Goal: Information Seeking & Learning: Learn about a topic

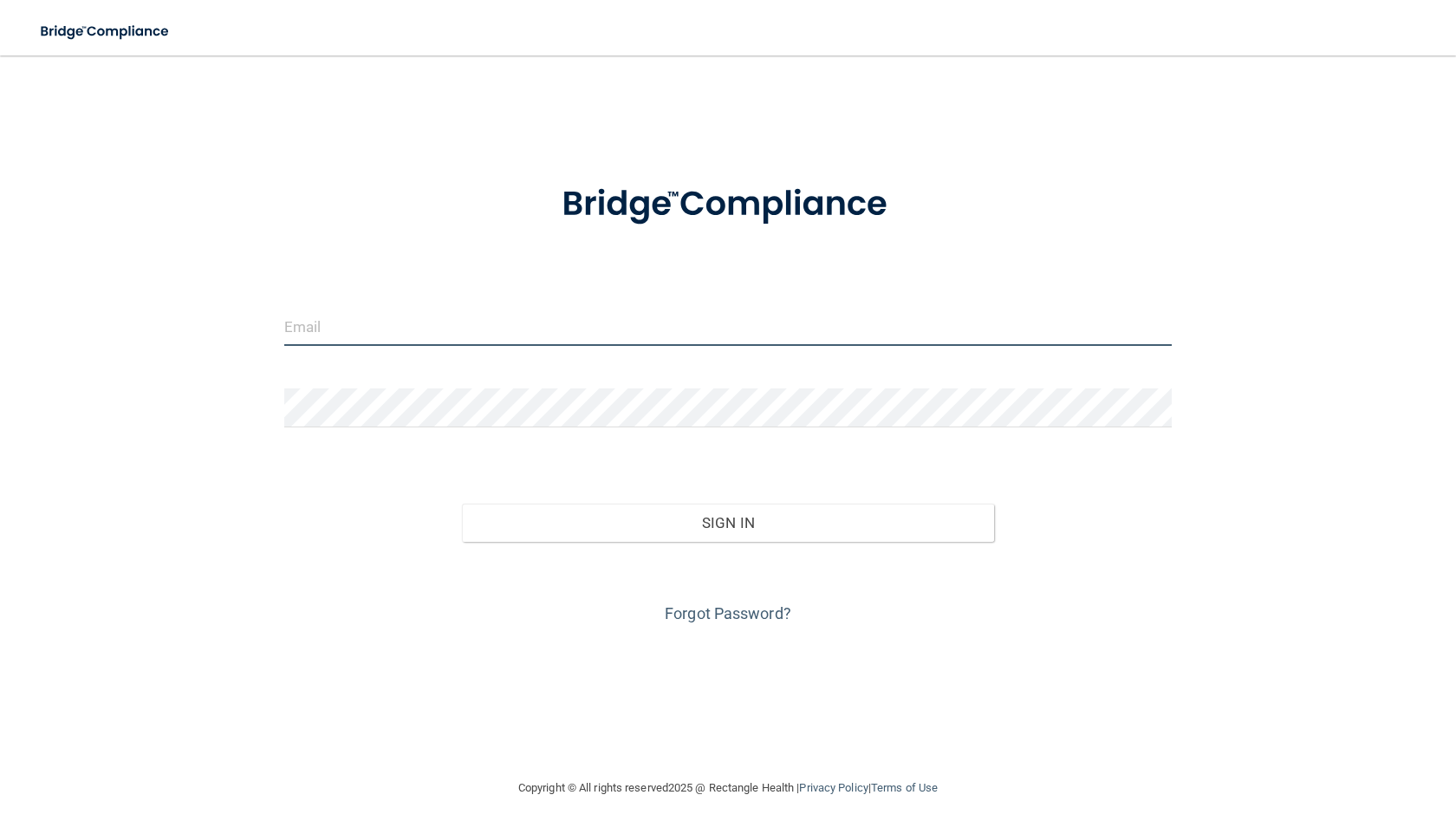
click at [384, 326] on input "email" at bounding box center [728, 327] width 888 height 39
type input "[EMAIL_ADDRESS][DOMAIN_NAME]"
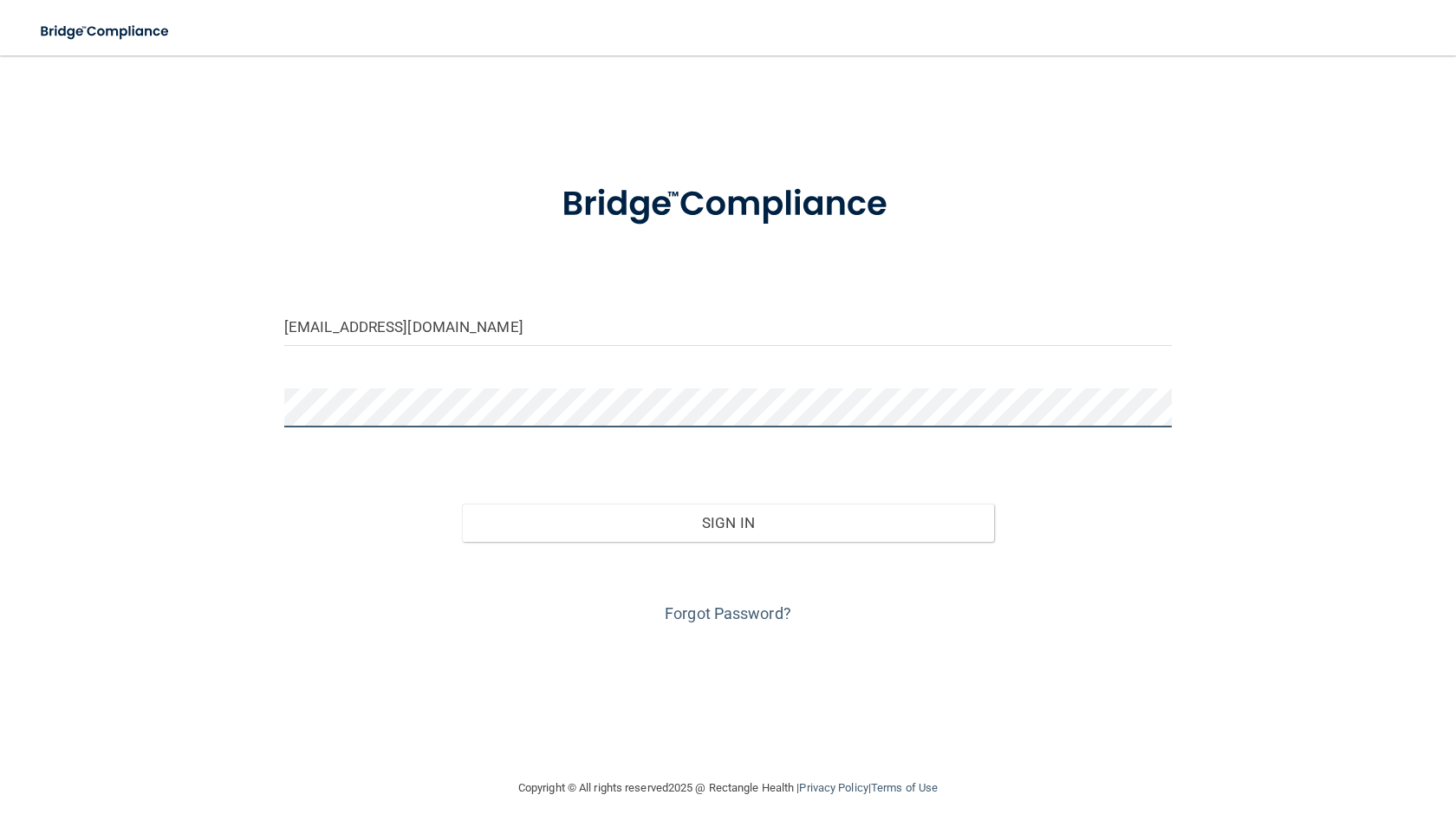
click at [462, 504] on button "Sign In" at bounding box center [727, 522] width 532 height 38
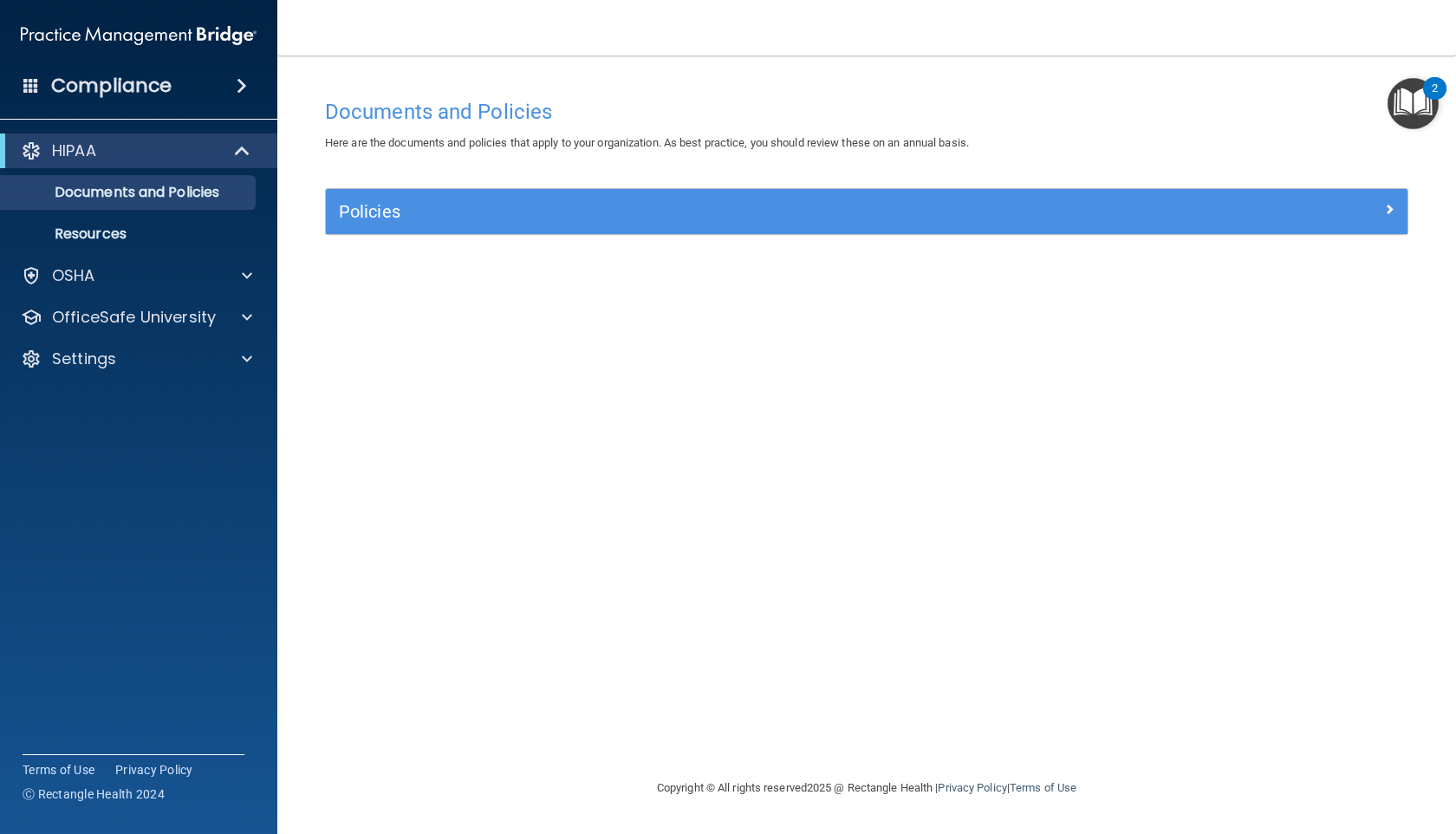
click at [108, 298] on div "HIPAA Documents and Policies Report an Incident Business Associates Emergency P…" at bounding box center [138, 258] width 278 height 264
click at [108, 283] on div "OSHA" at bounding box center [115, 275] width 215 height 20
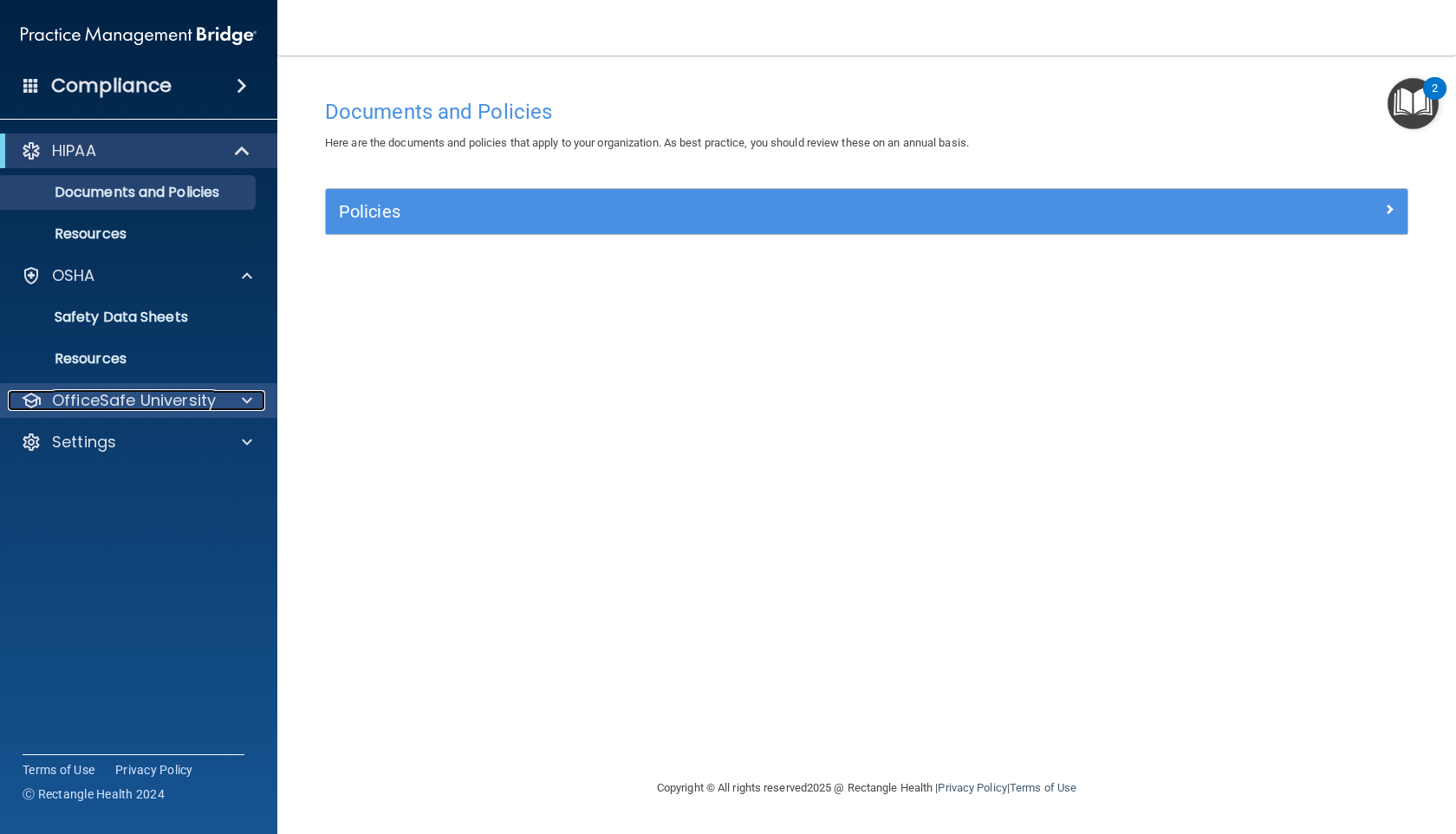
click at [87, 407] on p "OfficeSafe University" at bounding box center [134, 400] width 164 height 20
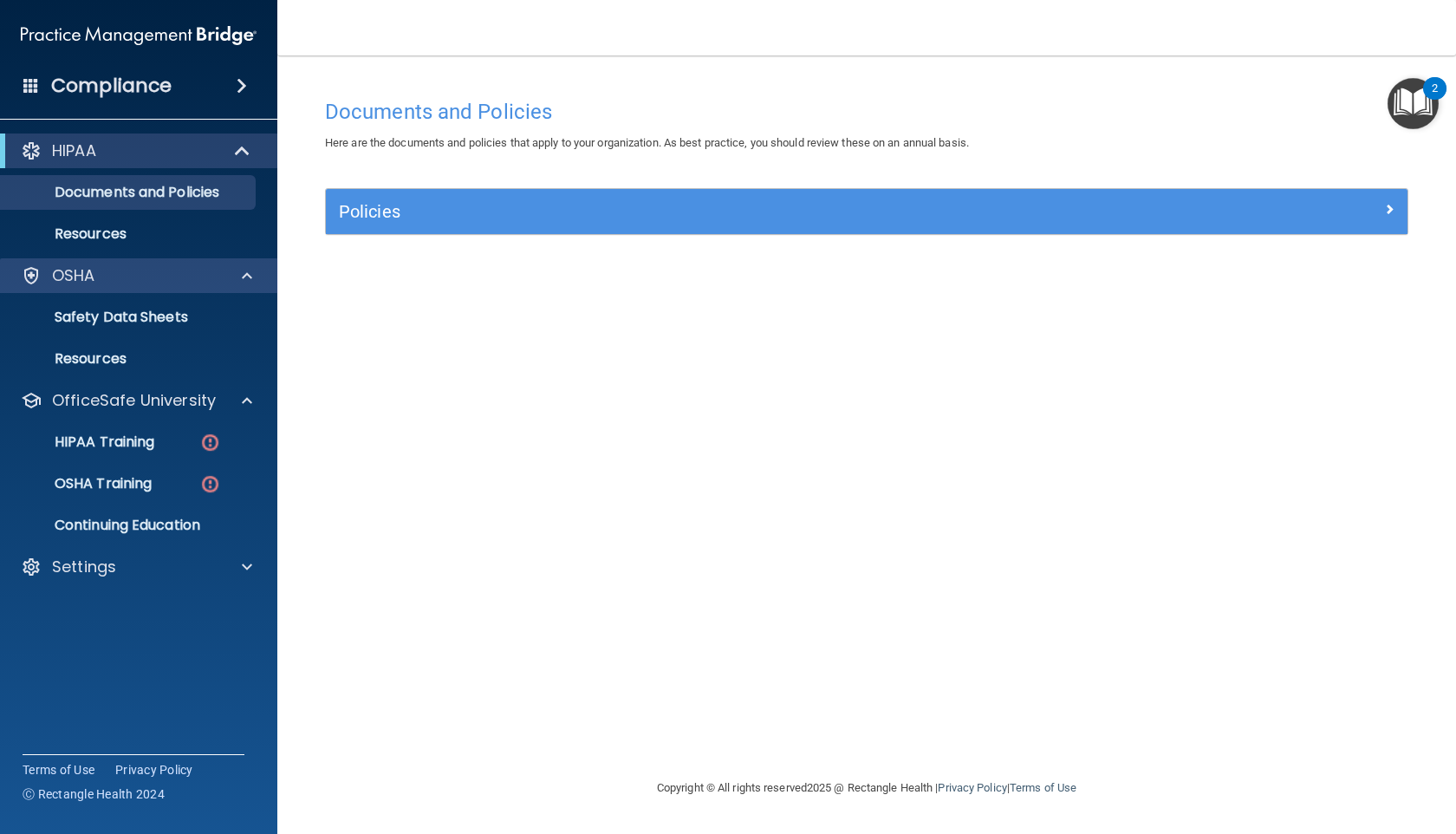
click at [100, 263] on div "OSHA" at bounding box center [138, 275] width 278 height 35
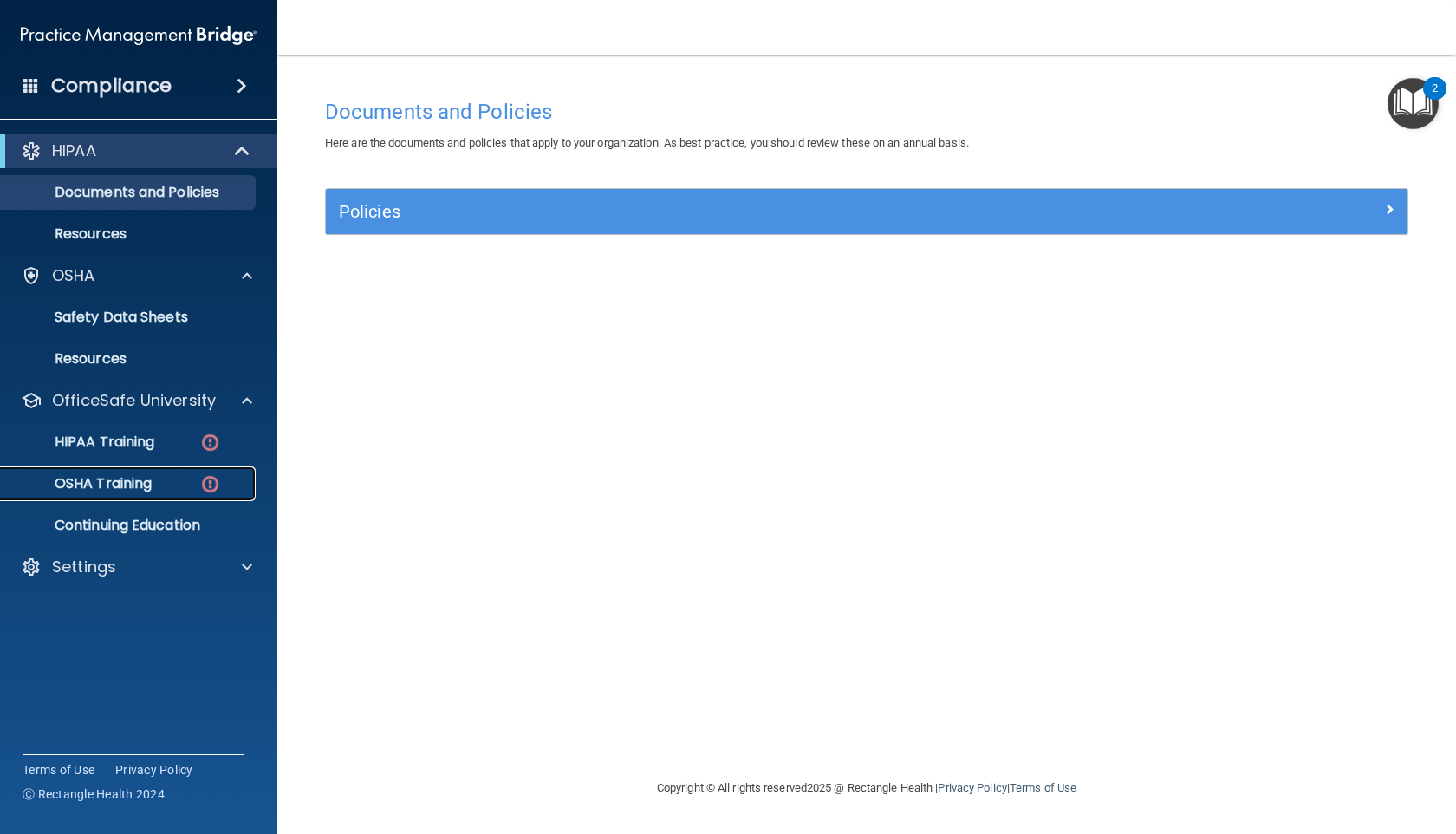
click at [143, 478] on p "OSHA Training" at bounding box center [82, 484] width 140 height 18
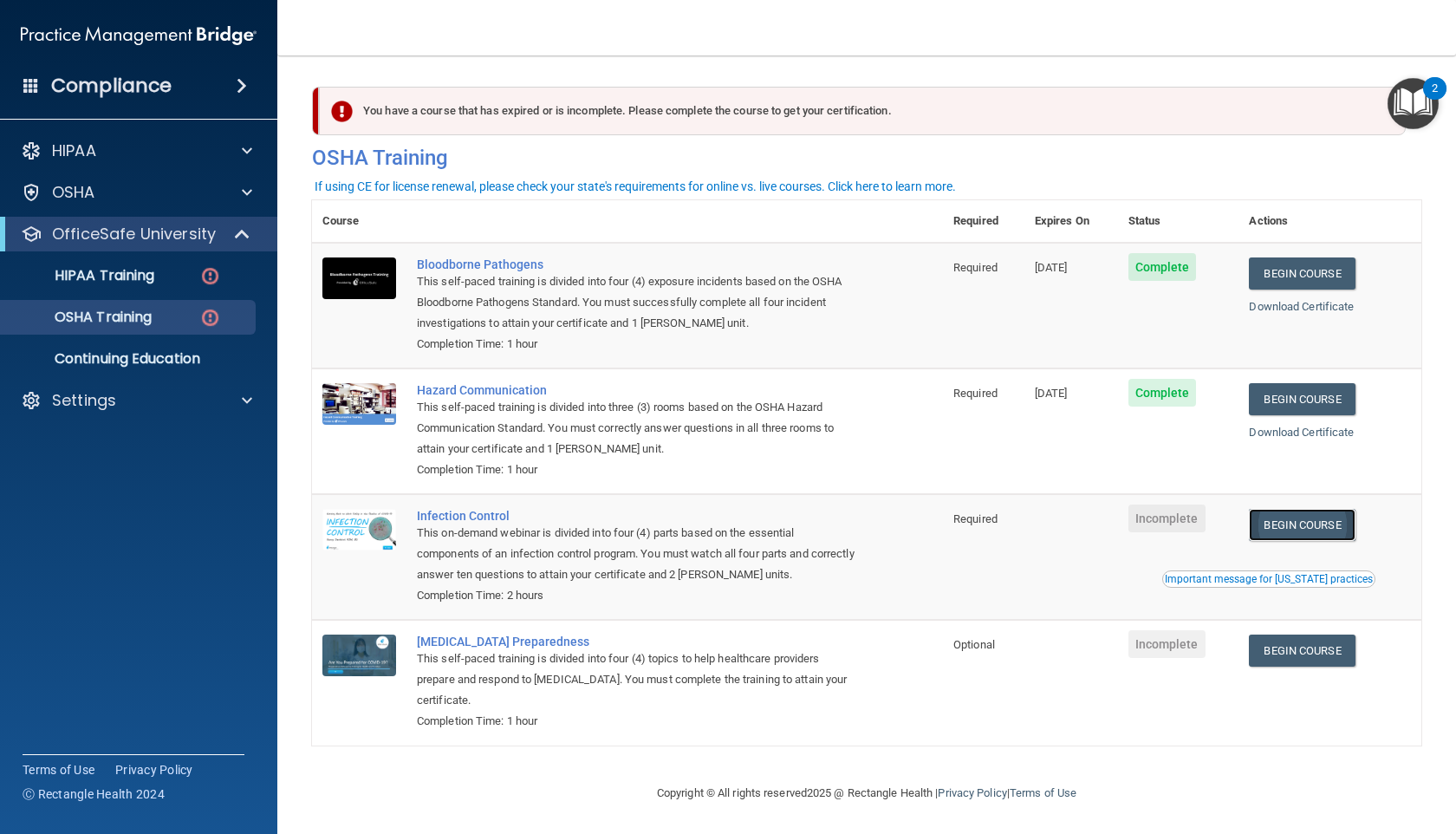
click at [1277, 529] on link "Begin Course" at bounding box center [1302, 525] width 106 height 32
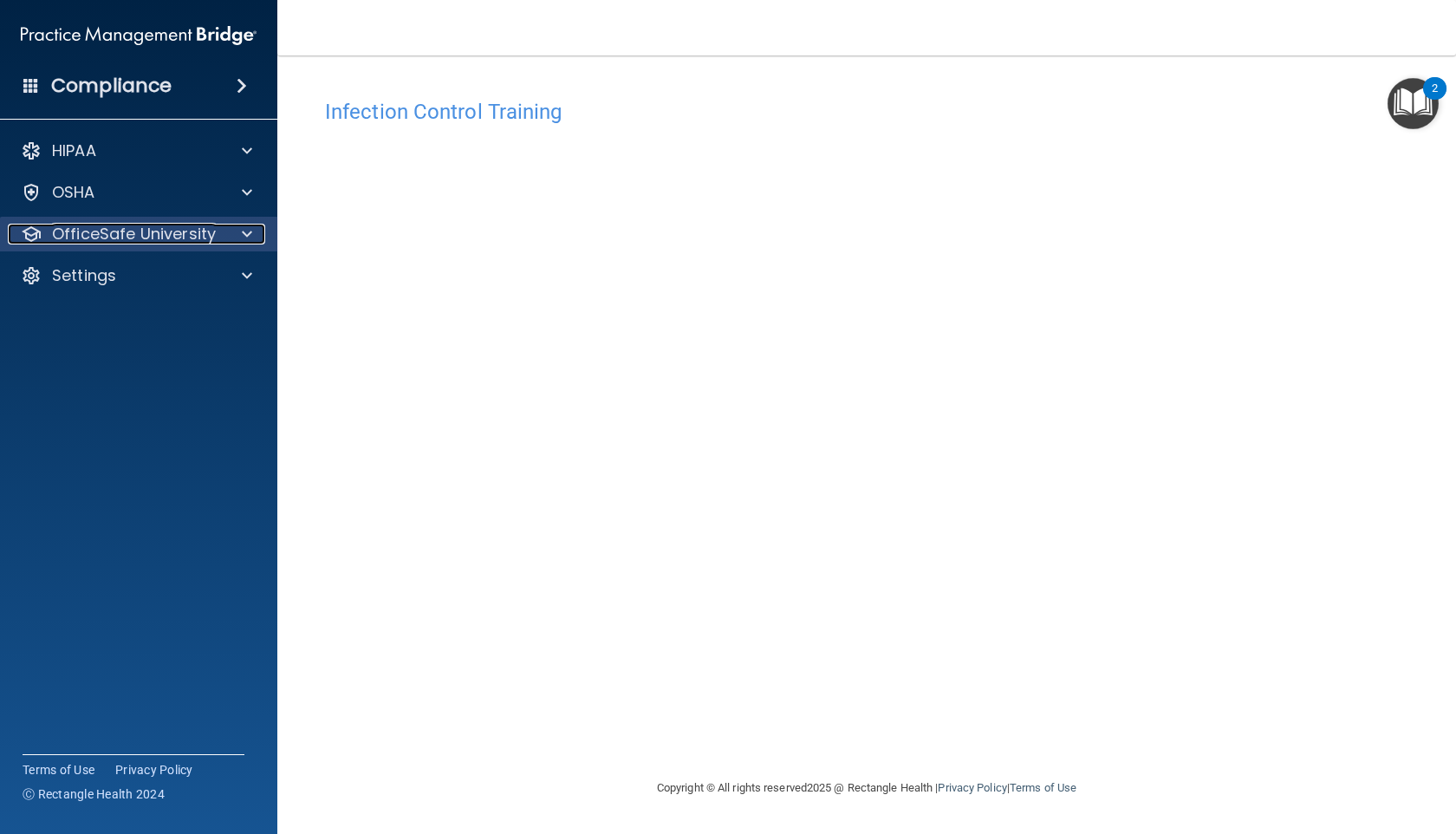
click at [178, 236] on p "OfficeSafe University" at bounding box center [134, 234] width 164 height 20
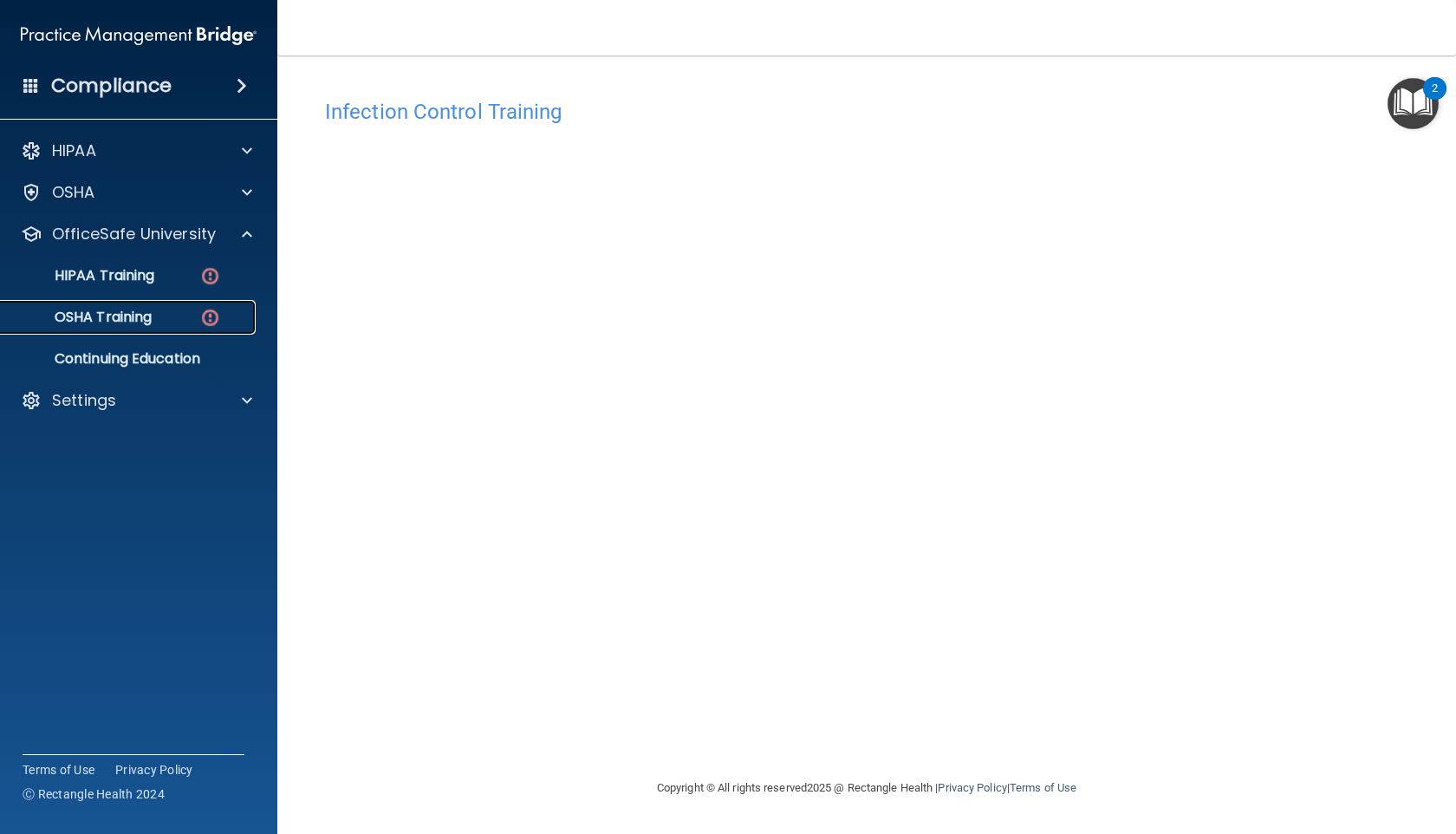
click at [165, 317] on div "OSHA Training" at bounding box center [130, 318] width 237 height 18
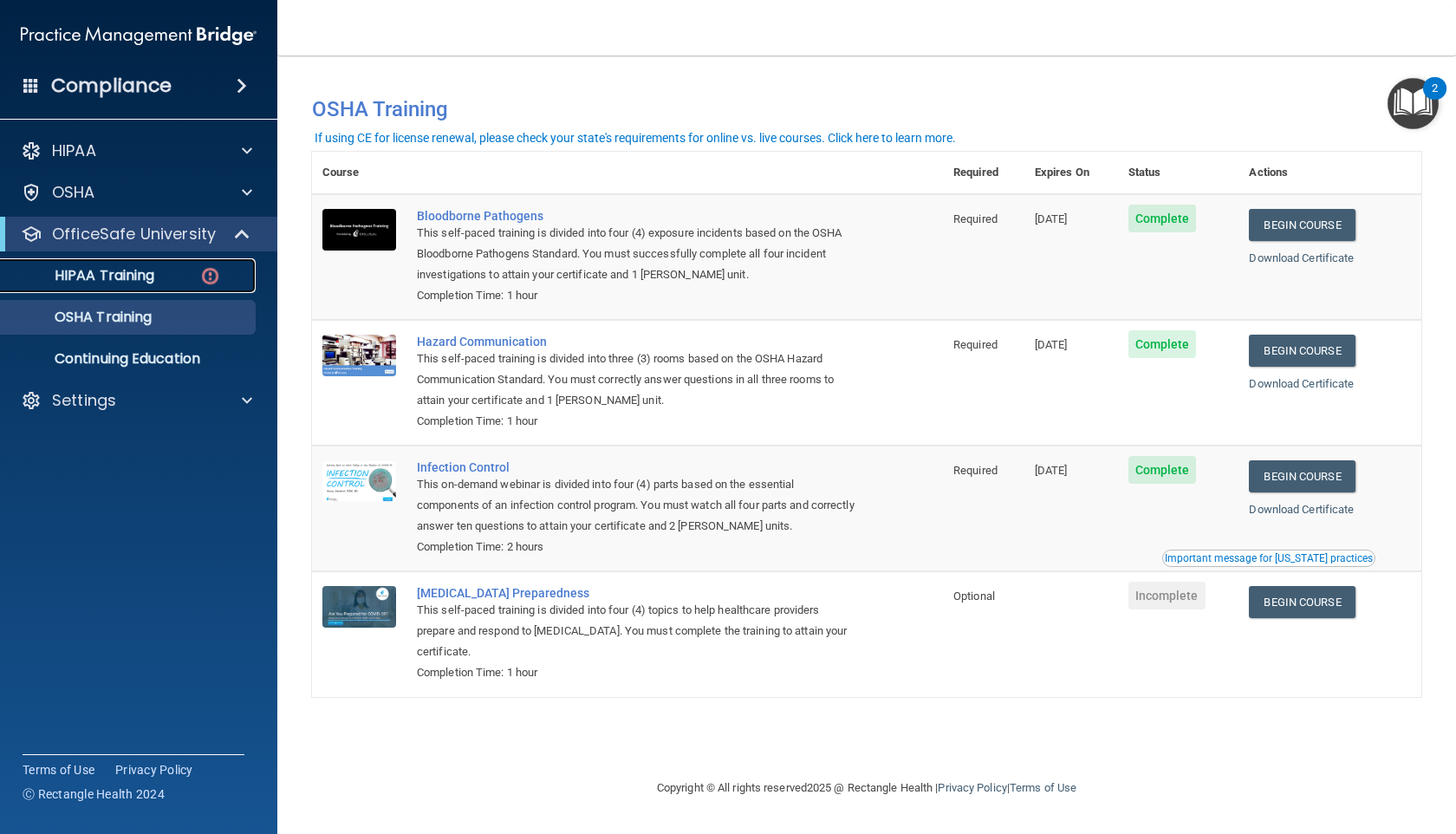
click at [161, 270] on div "HIPAA Training" at bounding box center [130, 276] width 237 height 18
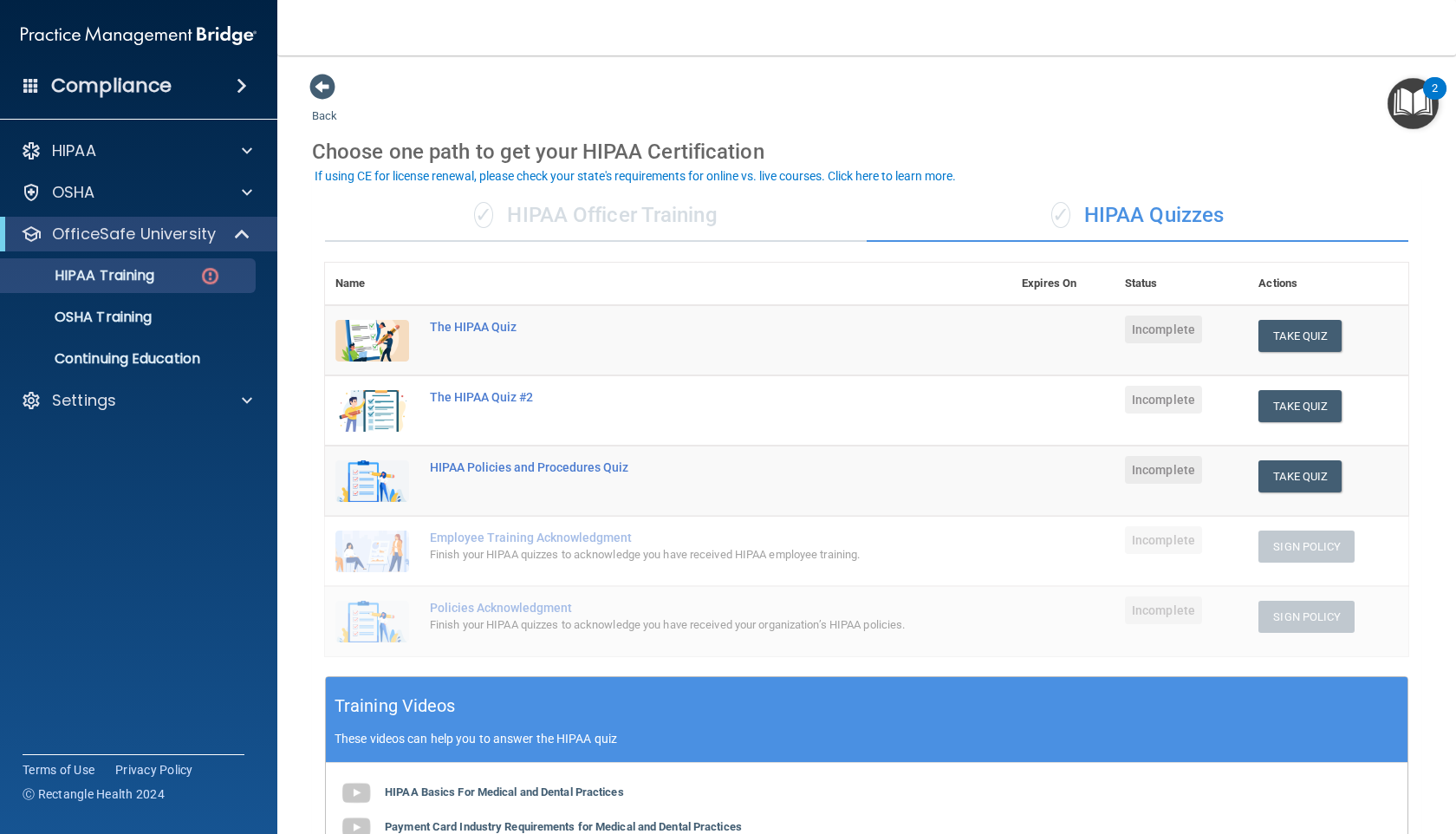
click at [598, 228] on div "✓ HIPAA Officer Training" at bounding box center [596, 216] width 542 height 52
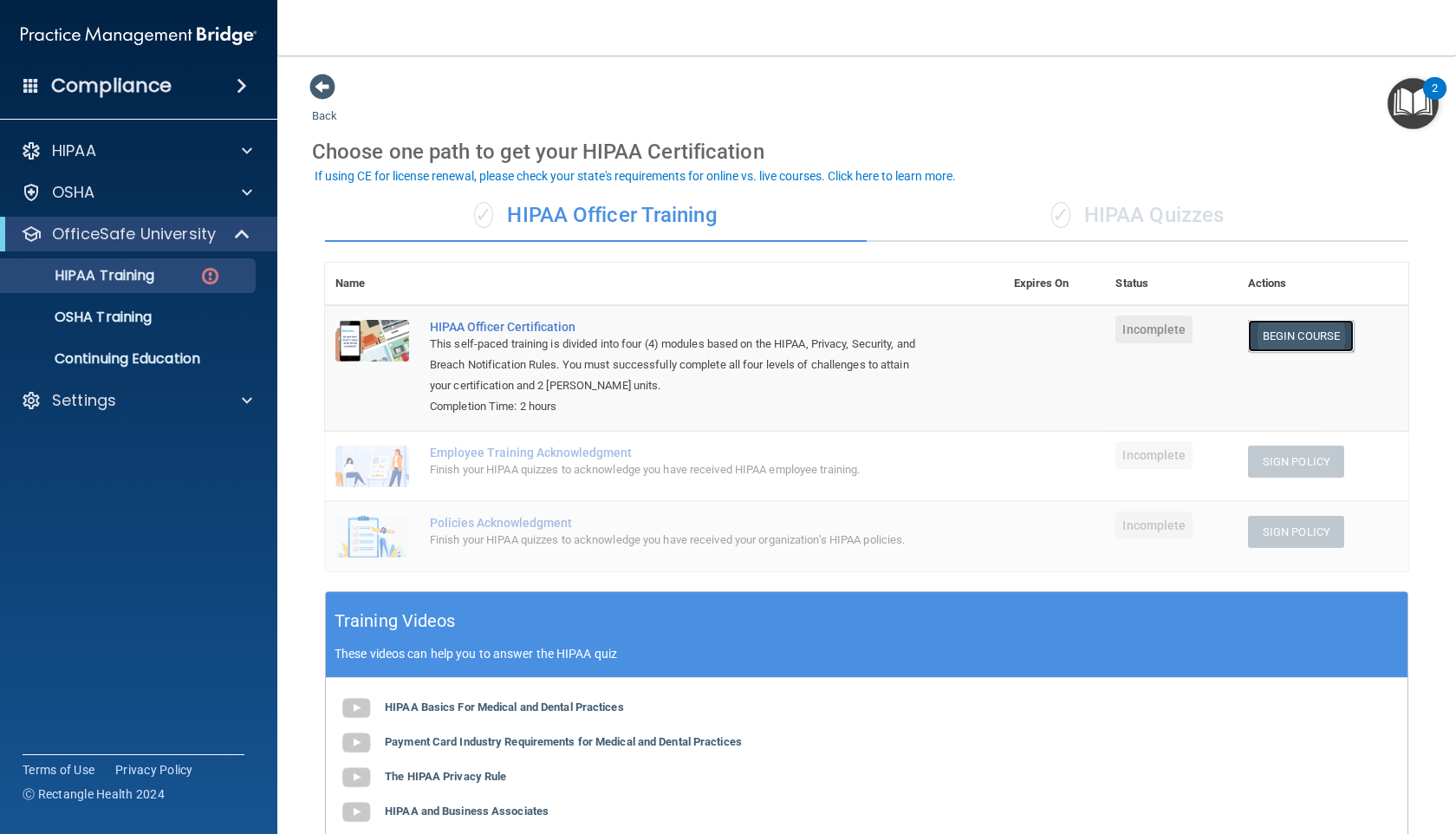
click at [1273, 349] on link "Begin Course" at bounding box center [1301, 336] width 106 height 32
